Goal: Entertainment & Leisure: Consume media (video, audio)

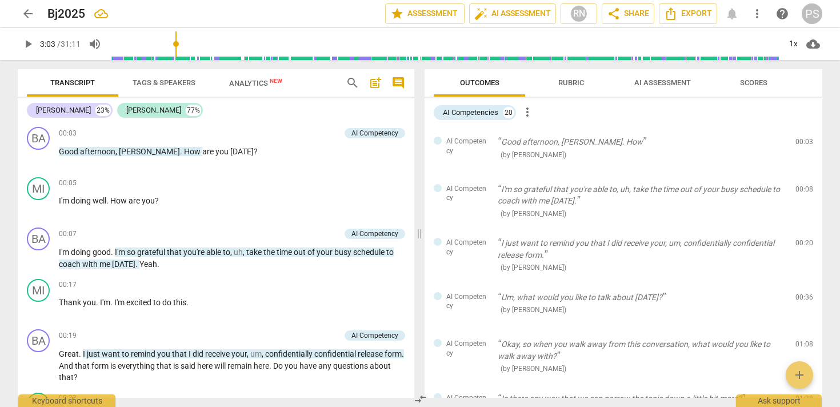
scroll to position [259, 0]
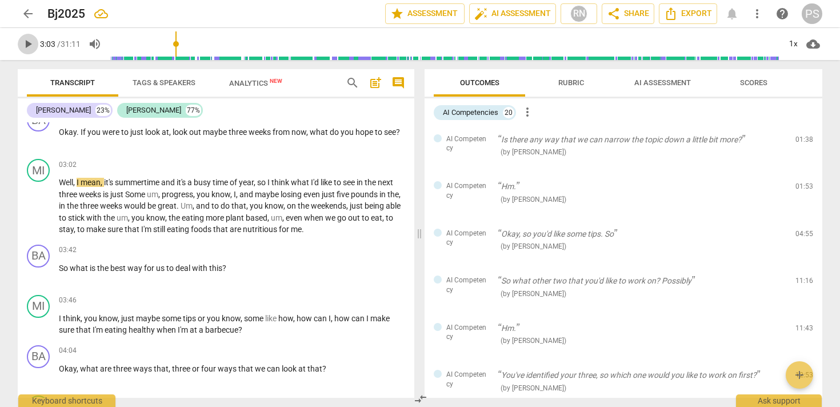
click at [27, 45] on span "play_arrow" at bounding box center [28, 44] width 14 height 14
click at [27, 43] on span "pause" at bounding box center [28, 44] width 14 height 14
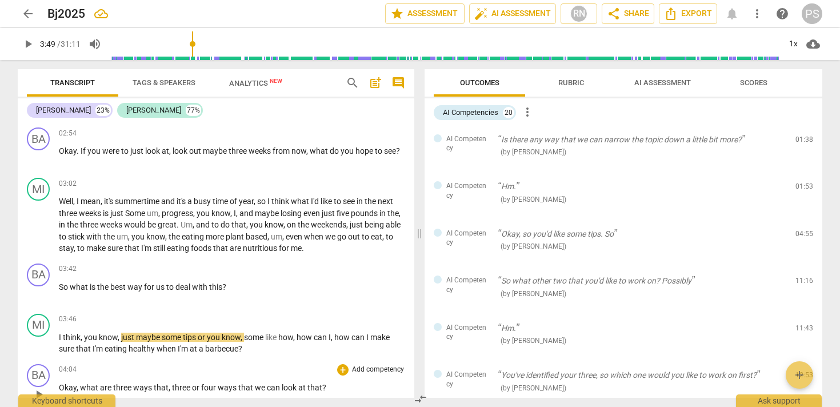
scroll to position [899, 0]
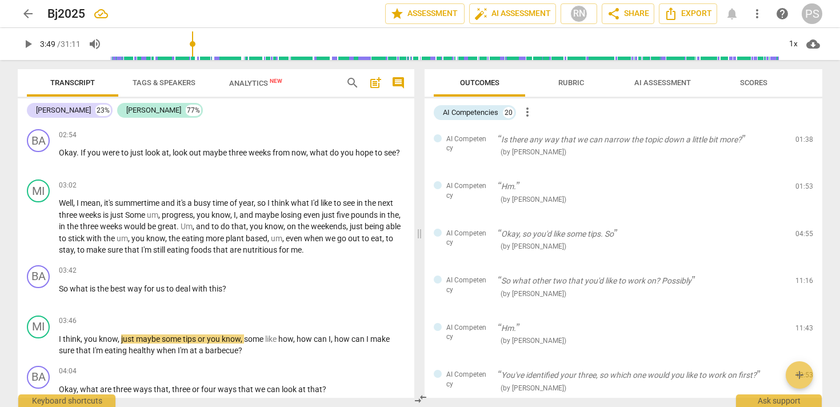
click at [27, 45] on span "play_arrow" at bounding box center [28, 44] width 14 height 14
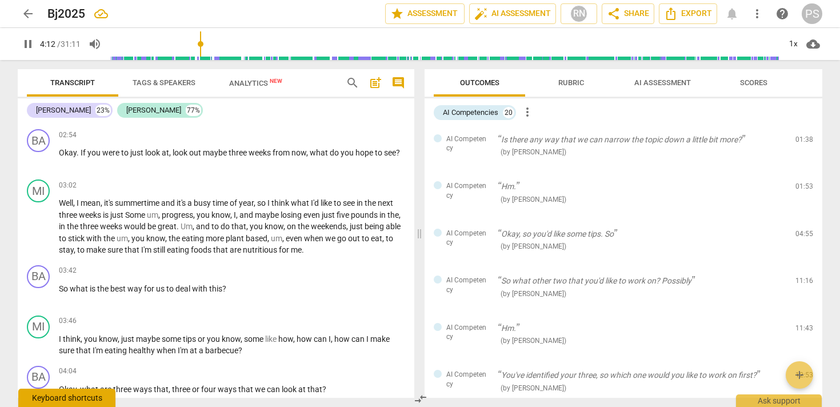
scroll to position [1205, 0]
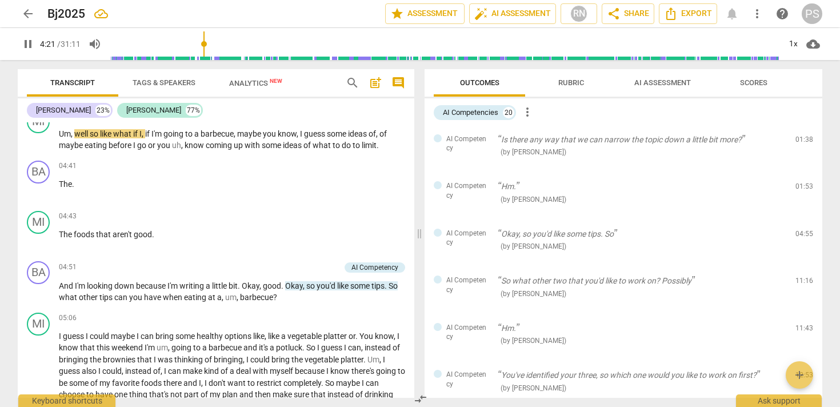
click at [25, 43] on span "pause" at bounding box center [28, 44] width 14 height 14
click at [31, 46] on span "play_arrow" at bounding box center [28, 44] width 14 height 14
click at [27, 42] on span "pause" at bounding box center [28, 44] width 14 height 14
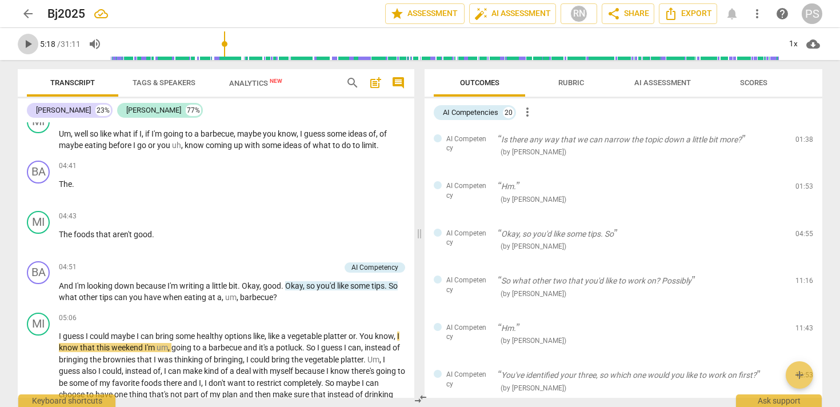
click at [29, 41] on span "play_arrow" at bounding box center [28, 44] width 14 height 14
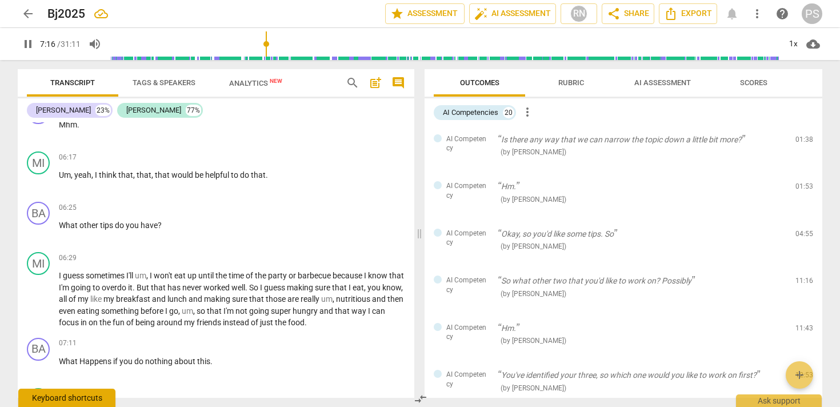
scroll to position [1810, 0]
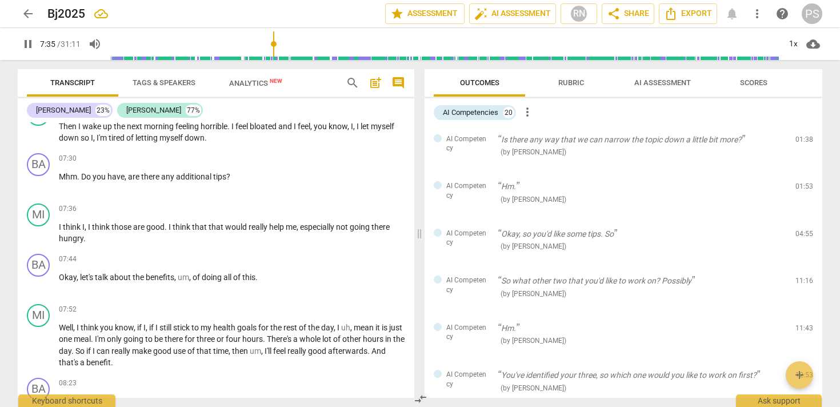
click at [28, 43] on span "pause" at bounding box center [28, 44] width 14 height 14
click at [28, 42] on span "play_arrow" at bounding box center [28, 44] width 14 height 14
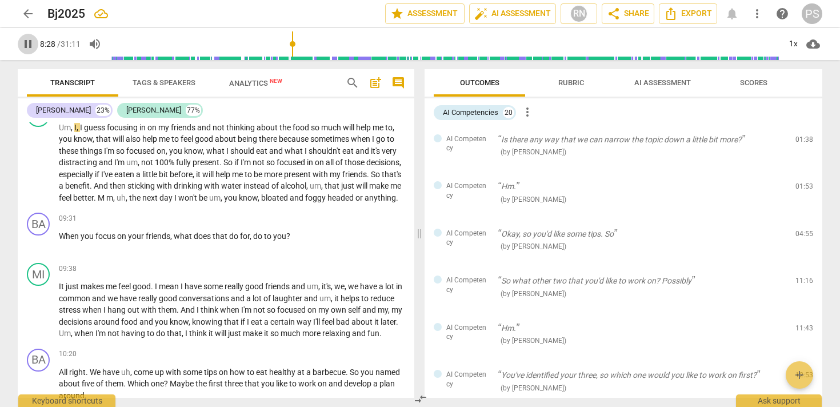
click at [30, 44] on span "pause" at bounding box center [28, 44] width 14 height 14
click at [31, 45] on span "play_arrow" at bounding box center [28, 44] width 14 height 14
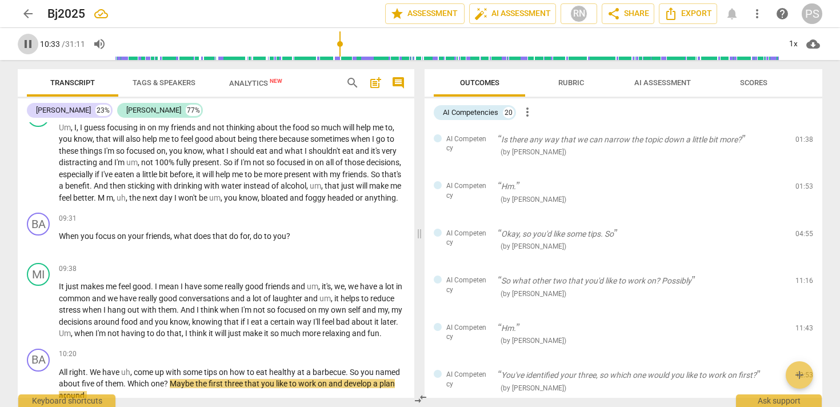
click at [27, 41] on span "pause" at bounding box center [28, 44] width 14 height 14
click at [30, 42] on span "play_arrow" at bounding box center [28, 44] width 14 height 14
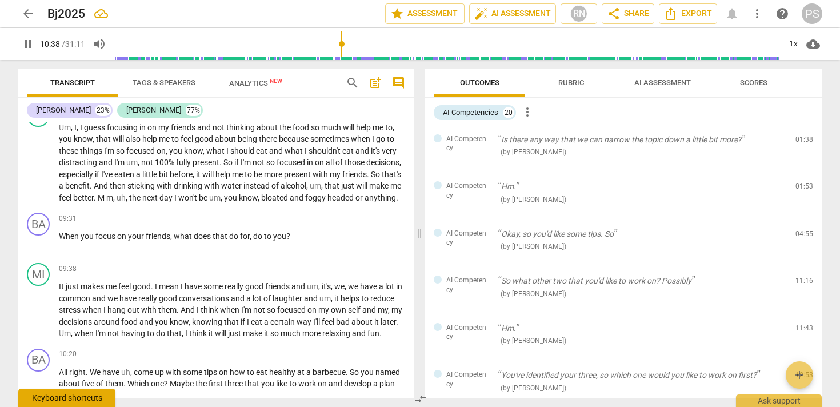
scroll to position [2459, 0]
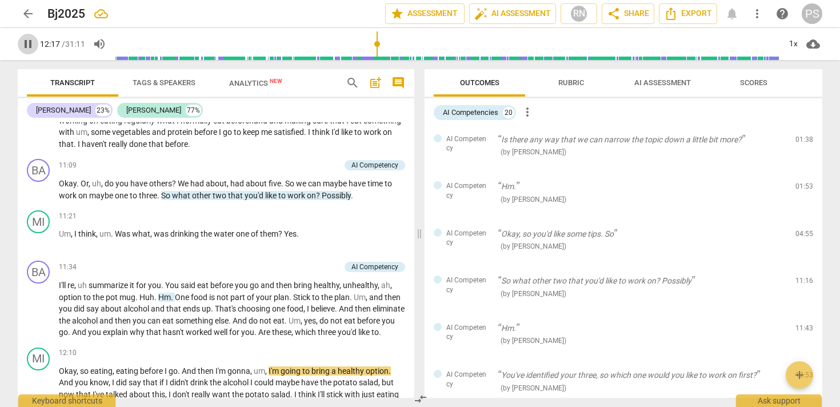
click at [26, 43] on span "pause" at bounding box center [28, 44] width 14 height 14
click at [27, 45] on span "play_arrow" at bounding box center [28, 44] width 14 height 14
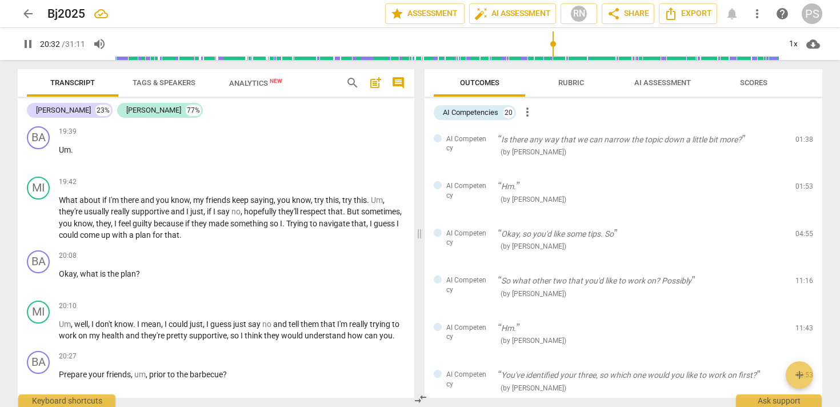
scroll to position [4852, 0]
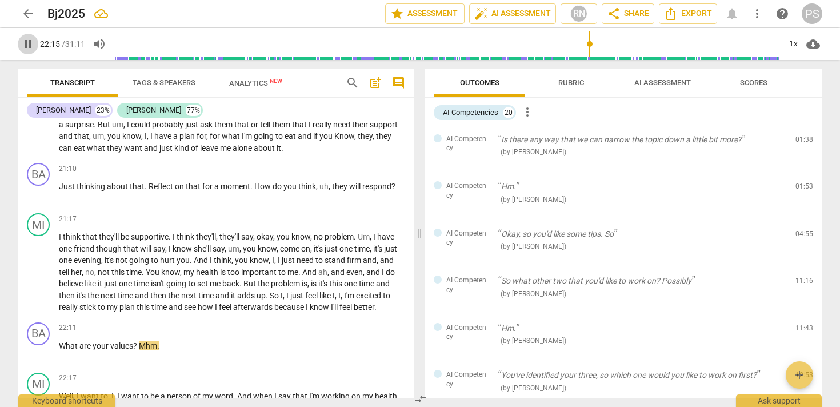
click at [29, 45] on span "pause" at bounding box center [28, 44] width 14 height 14
click at [30, 45] on span "play_arrow" at bounding box center [28, 44] width 14 height 14
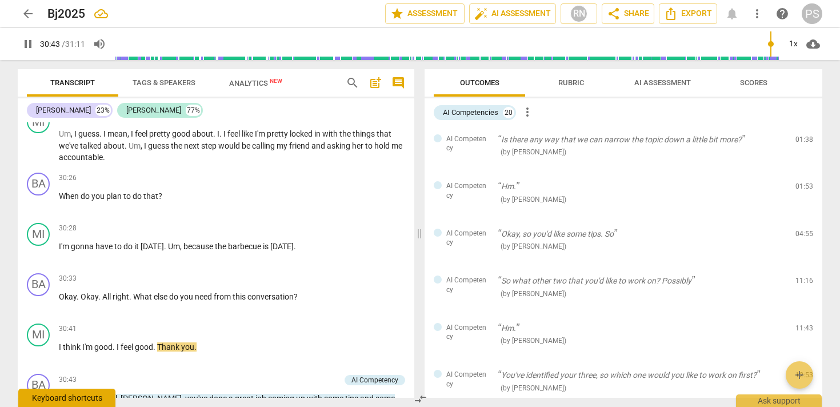
scroll to position [7158, 0]
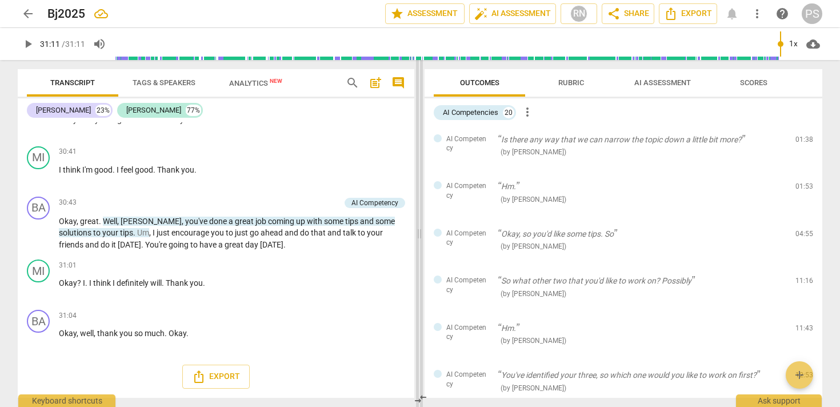
type input "1871"
